Goal: Information Seeking & Learning: Check status

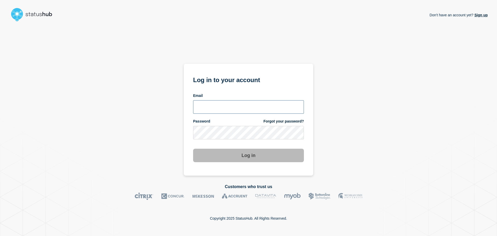
type input "[PERSON_NAME][EMAIL_ADDRESS][DOMAIN_NAME]"
click at [250, 163] on section "Log in to your account Email [PERSON_NAME][EMAIL_ADDRESS][DOMAIN_NAME] Password…" at bounding box center [249, 120] width 130 height 112
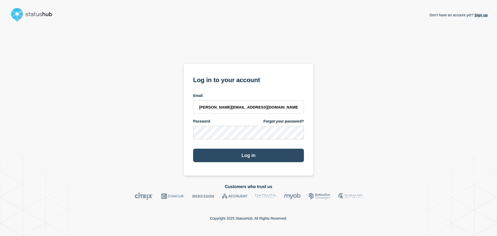
click at [251, 157] on button "Log in" at bounding box center [248, 155] width 111 height 13
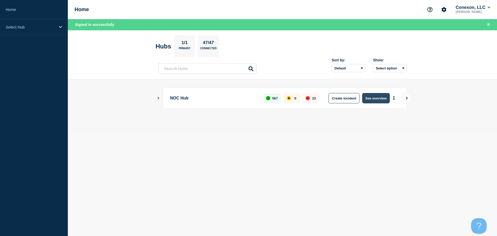
click at [371, 99] on button "See overview" at bounding box center [375, 98] width 27 height 10
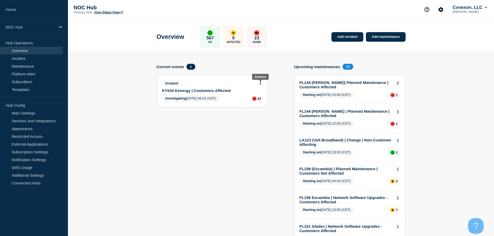
click at [260, 84] on icon at bounding box center [260, 82] width 1 height 3
click at [259, 93] on div "View incident Update incident" at bounding box center [260, 98] width 40 height 25
click at [259, 94] on link "View incident" at bounding box center [257, 96] width 21 height 4
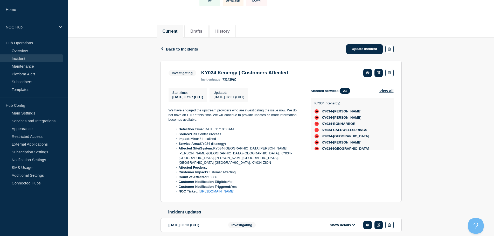
scroll to position [52, 0]
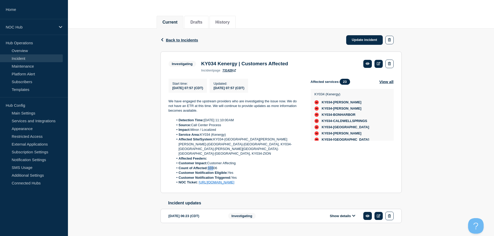
drag, startPoint x: 213, startPoint y: 179, endPoint x: 208, endPoint y: 179, distance: 4.7
click at [208, 170] on li "Count of Affected: 10306" at bounding box center [237, 168] width 129 height 5
click at [224, 170] on li "Count of Affected: 10306" at bounding box center [237, 168] width 129 height 5
drag, startPoint x: 212, startPoint y: 180, endPoint x: 241, endPoint y: 180, distance: 29.8
click at [224, 170] on li "Count of Affected: 10306" at bounding box center [237, 168] width 129 height 5
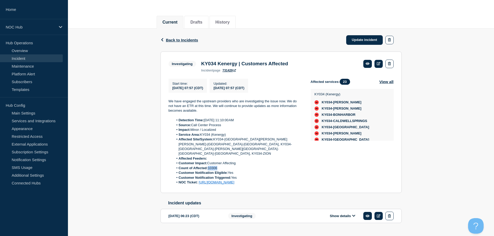
click at [246, 170] on li "Count of Affected: 10306" at bounding box center [237, 168] width 129 height 5
click at [267, 156] on li "Affected Site/System: KY034-ADAMSLANE, KY034-BEDA, KY034-BONHARBOR, KY034-GENEV…" at bounding box center [237, 146] width 129 height 19
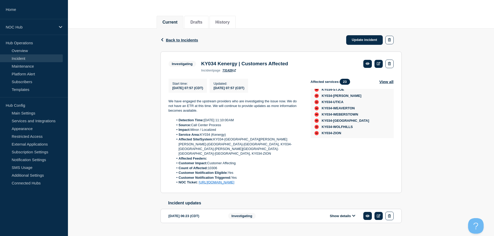
scroll to position [81, 0]
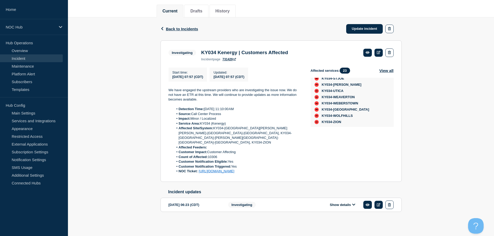
drag, startPoint x: 234, startPoint y: 157, endPoint x: 209, endPoint y: 156, distance: 25.4
click at [209, 159] on li "Customer Notification Eligible: Yes" at bounding box center [237, 161] width 129 height 5
click at [210, 160] on strong "Customer Notification Eligible:" at bounding box center [203, 162] width 49 height 4
click at [212, 155] on li "Count of Affected: 10306" at bounding box center [237, 157] width 129 height 5
click at [242, 155] on li "Count of Affected: 10306" at bounding box center [237, 157] width 129 height 5
